Goal: Task Accomplishment & Management: Manage account settings

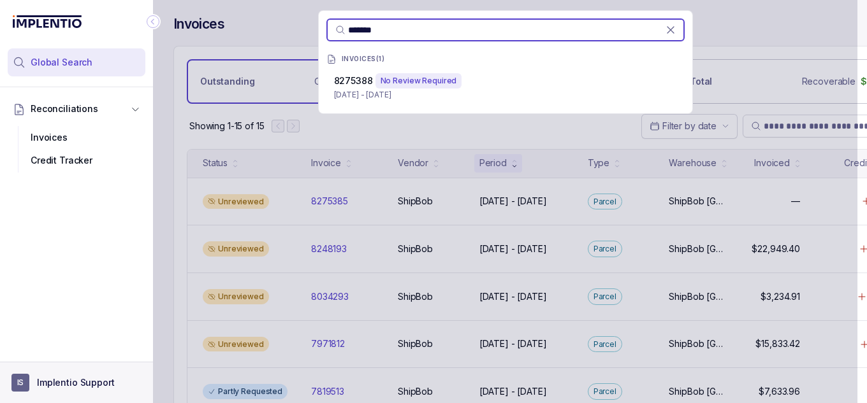
click at [55, 391] on button "IS Implentio Support" at bounding box center [76, 383] width 130 height 18
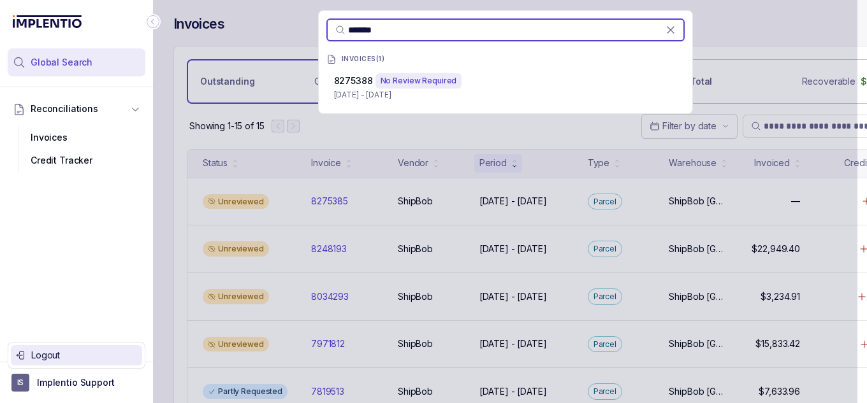
click at [90, 351] on p "Logout" at bounding box center [84, 355] width 106 height 13
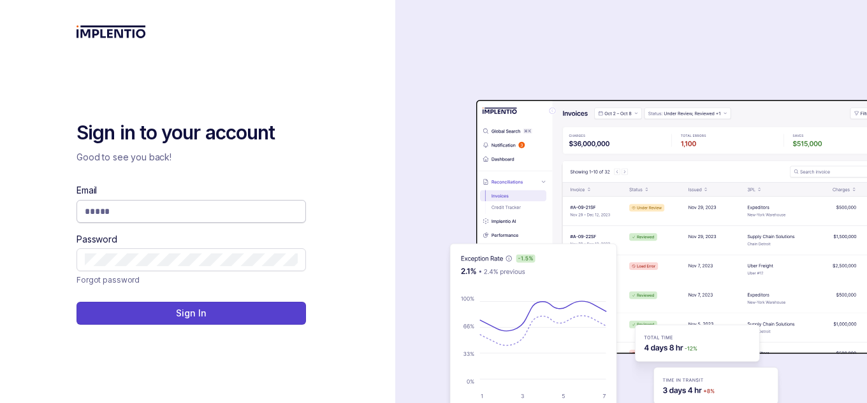
click at [158, 210] on input "Email" at bounding box center [191, 211] width 213 height 13
type input "**********"
